Goal: Information Seeking & Learning: Find specific fact

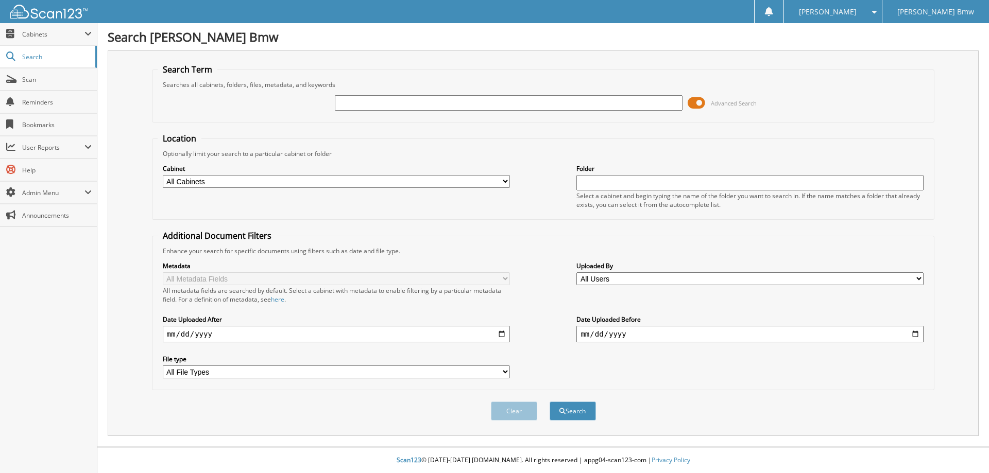
click at [378, 96] on input "text" at bounding box center [508, 102] width 347 height 15
type input "185153"
click at [550, 402] on button "Search" at bounding box center [573, 411] width 46 height 19
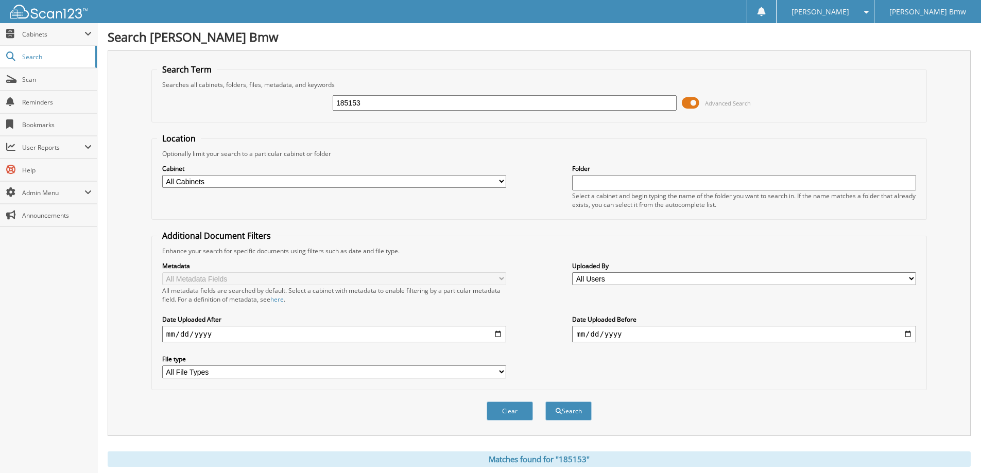
drag, startPoint x: 371, startPoint y: 99, endPoint x: 318, endPoint y: 100, distance: 53.6
click at [318, 99] on div "185153 Advanced Search" at bounding box center [539, 103] width 765 height 28
paste input "LS37787"
type input "LS37787"
click at [546, 402] on button "Search" at bounding box center [569, 411] width 46 height 19
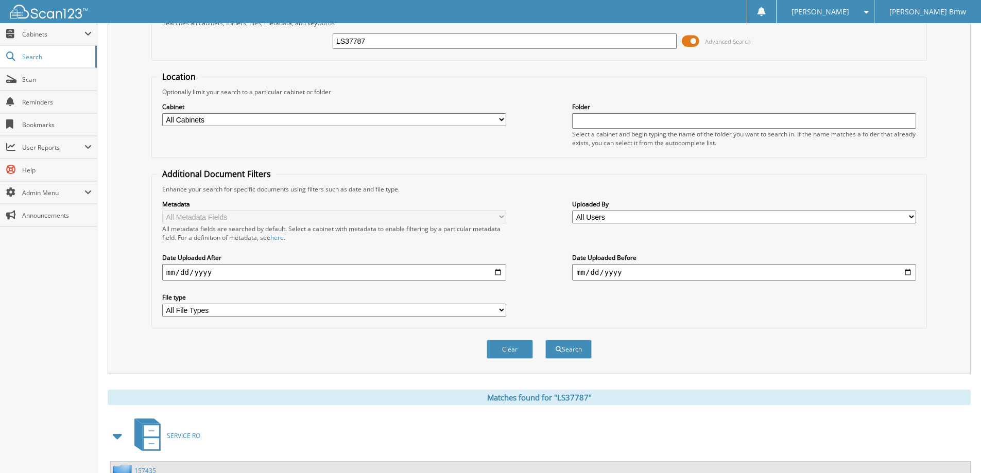
scroll to position [32, 0]
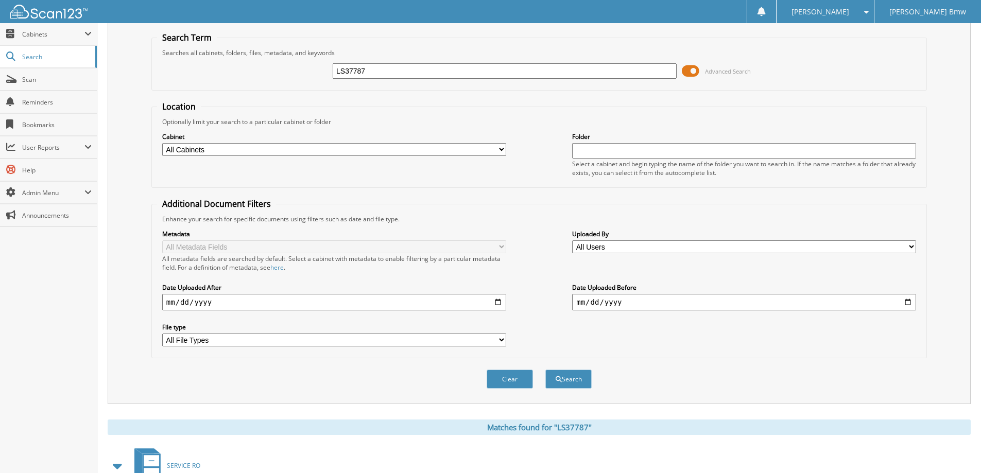
click at [396, 104] on fieldset "Location Optionally limit your search to a particular cabinet or folder Cabinet…" at bounding box center [539, 144] width 776 height 87
drag, startPoint x: 383, startPoint y: 65, endPoint x: 318, endPoint y: 66, distance: 65.4
click at [318, 66] on div "LS37787 Advanced Search" at bounding box center [539, 71] width 765 height 28
paste input "181092"
type input "181092"
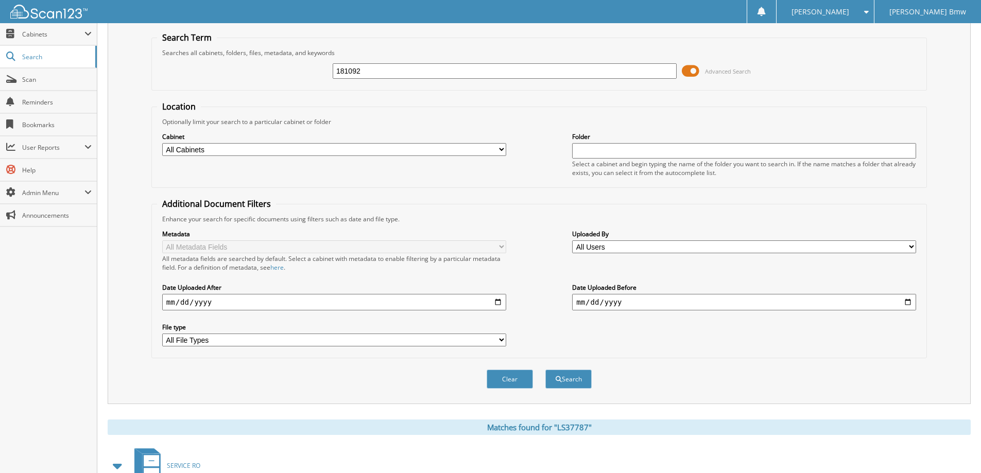
click at [546, 370] on button "Search" at bounding box center [569, 379] width 46 height 19
